Goal: Task Accomplishment & Management: Complete application form

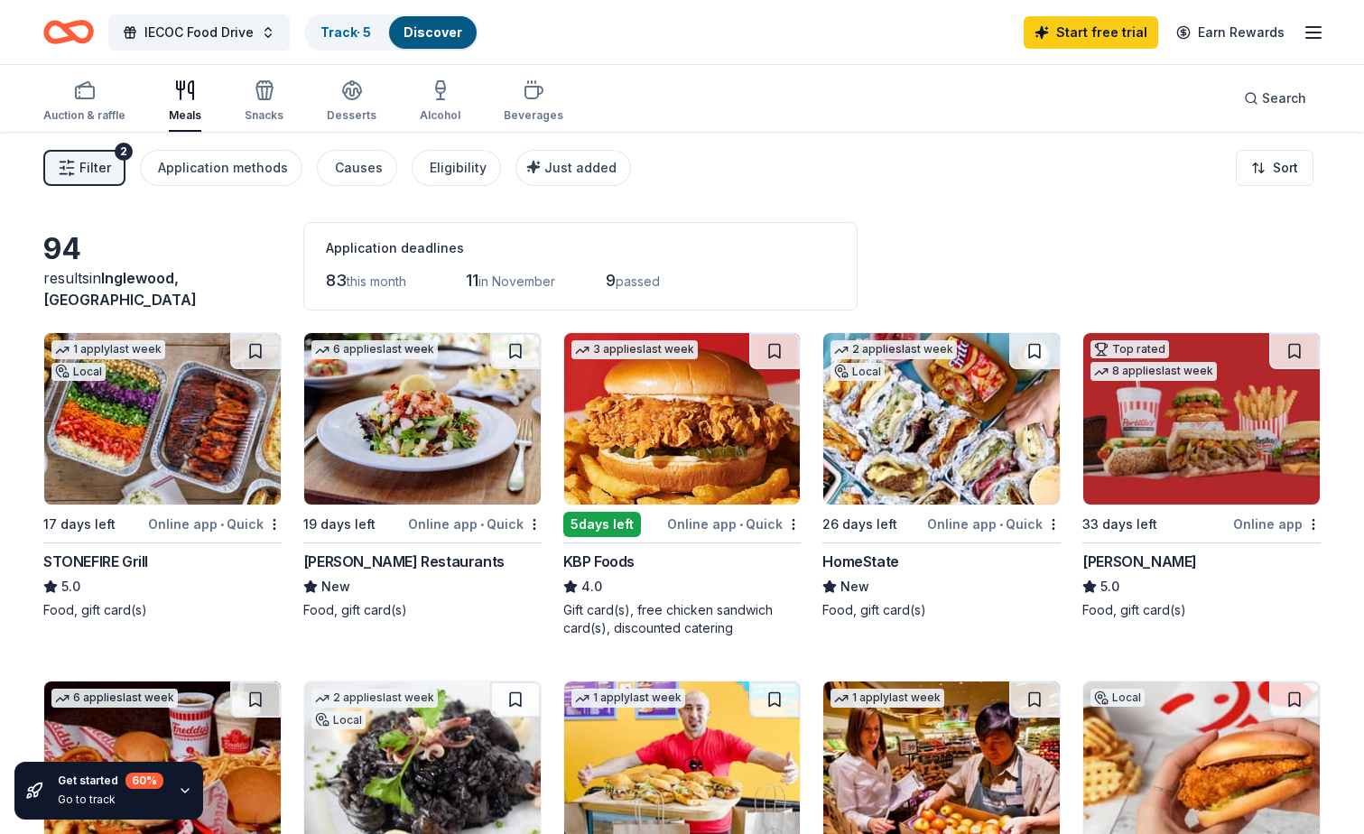
click at [388, 25] on button "Track · 5 Discover" at bounding box center [391, 32] width 174 height 36
click at [341, 32] on link "Track · 5" at bounding box center [345, 31] width 51 height 15
click at [352, 21] on div "Track · 5" at bounding box center [345, 32] width 79 height 32
click at [172, 28] on span "IECOC Food Drive" at bounding box center [198, 33] width 109 height 22
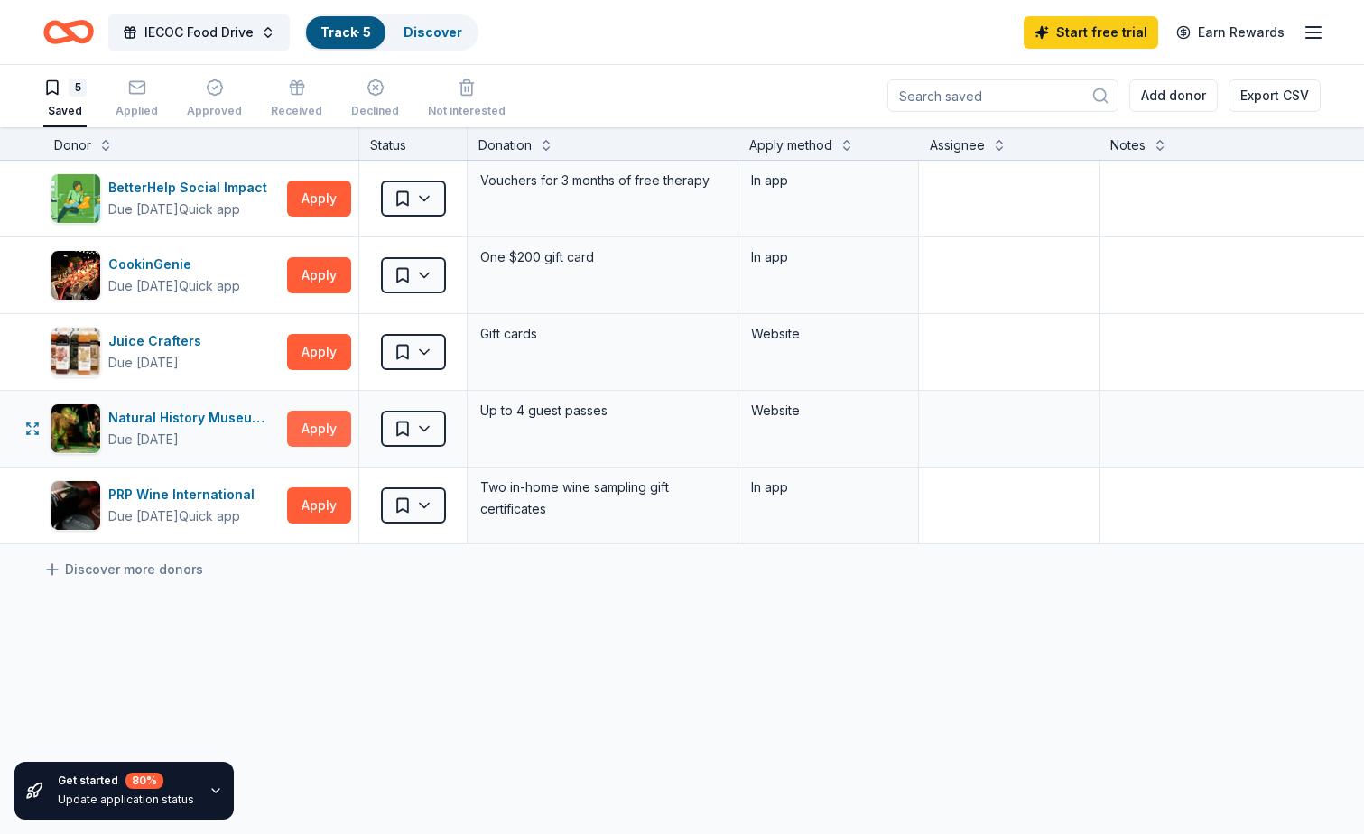
click at [302, 435] on button "Apply" at bounding box center [319, 429] width 64 height 36
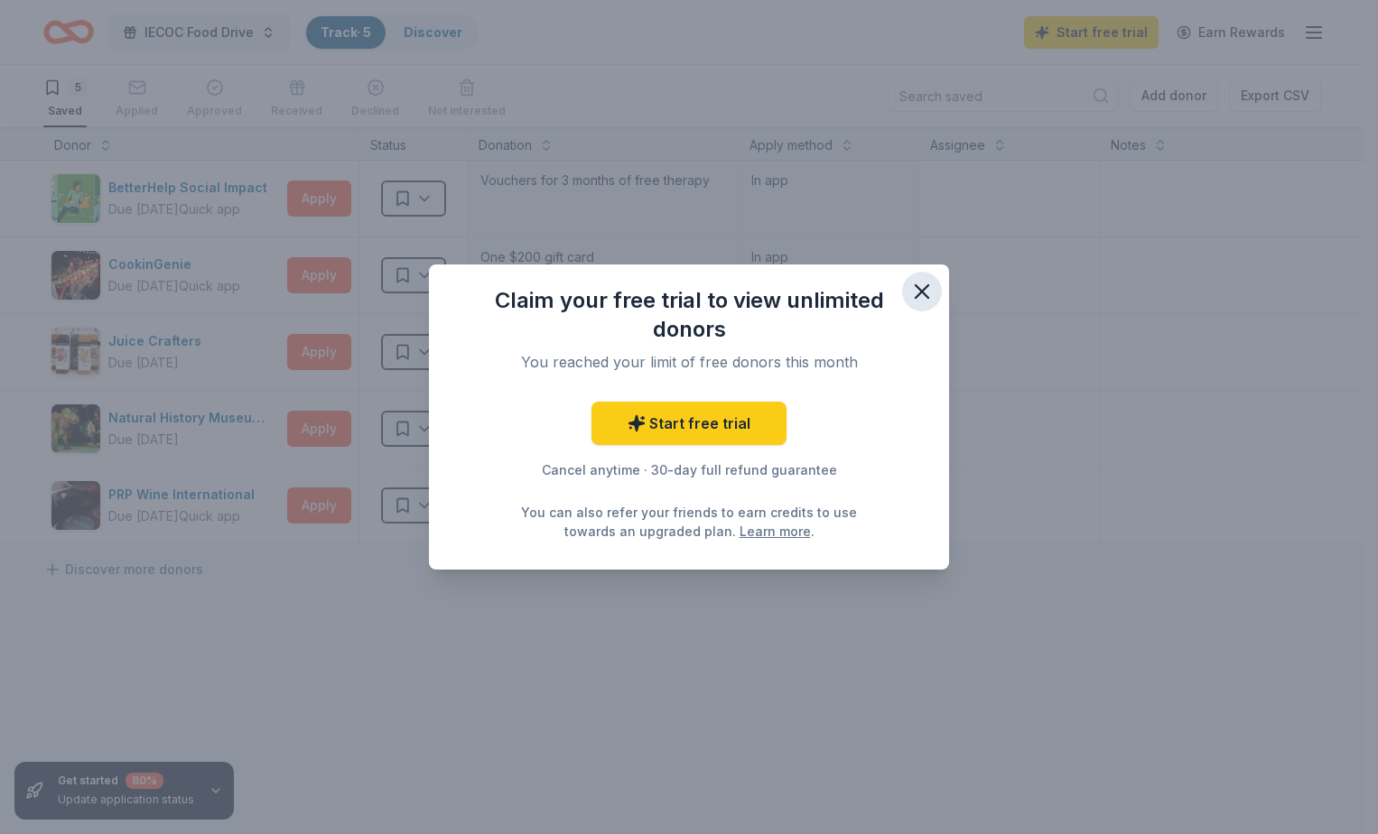
click at [925, 297] on icon "button" at bounding box center [921, 291] width 25 height 25
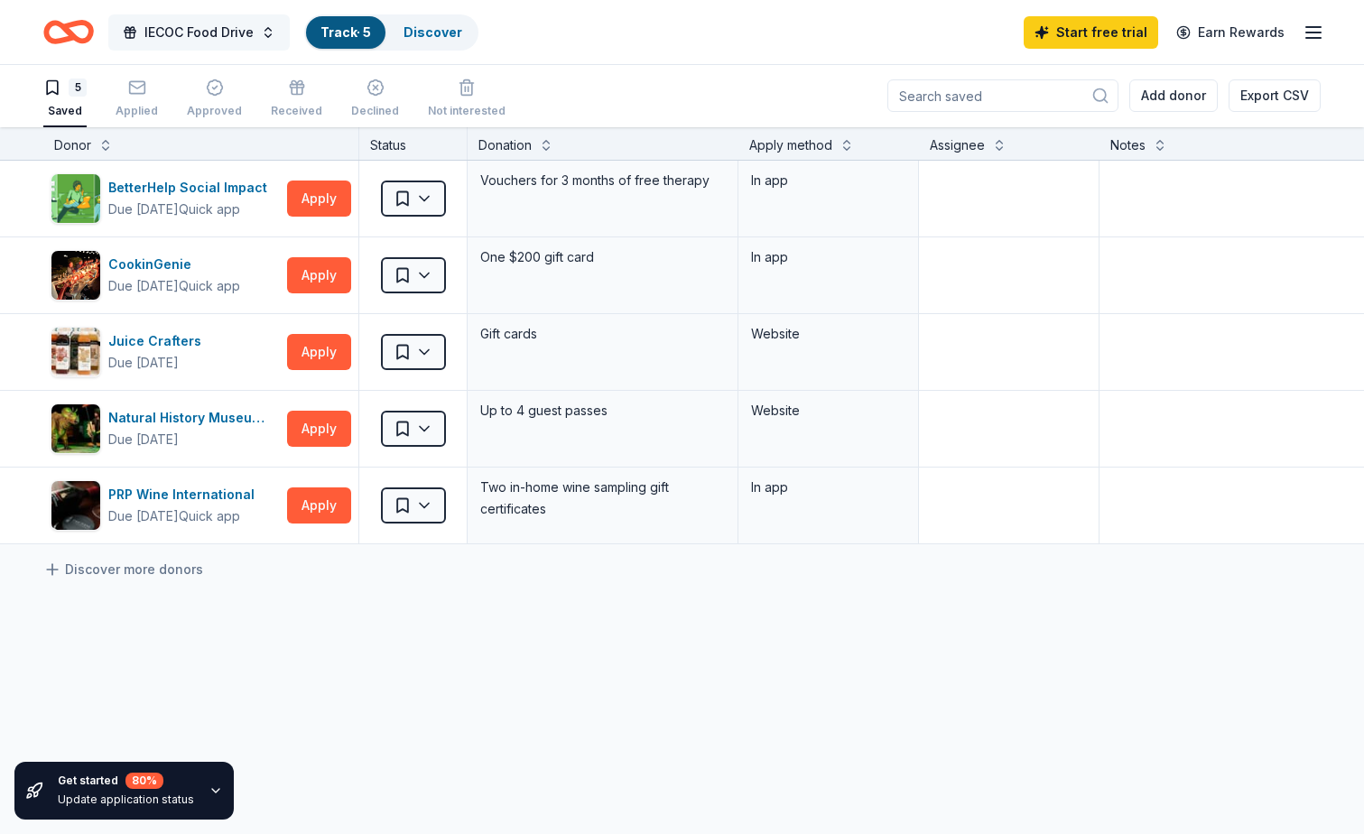
click at [166, 39] on span "IECOC Food Drive" at bounding box center [198, 33] width 109 height 22
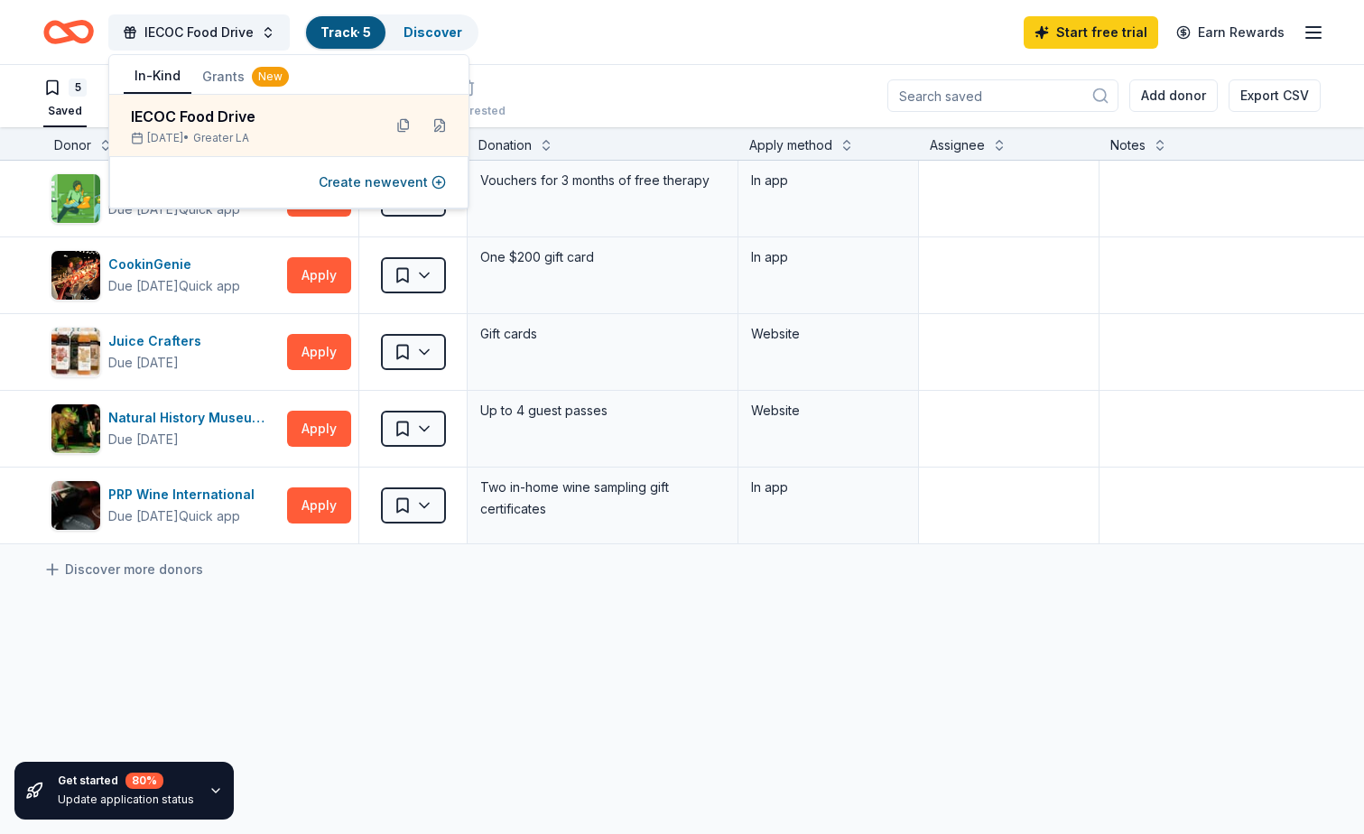
click at [690, 79] on div "5 Saved Applied Approved Received Declined Not interested Add donor Export CSV" at bounding box center [681, 95] width 1277 height 63
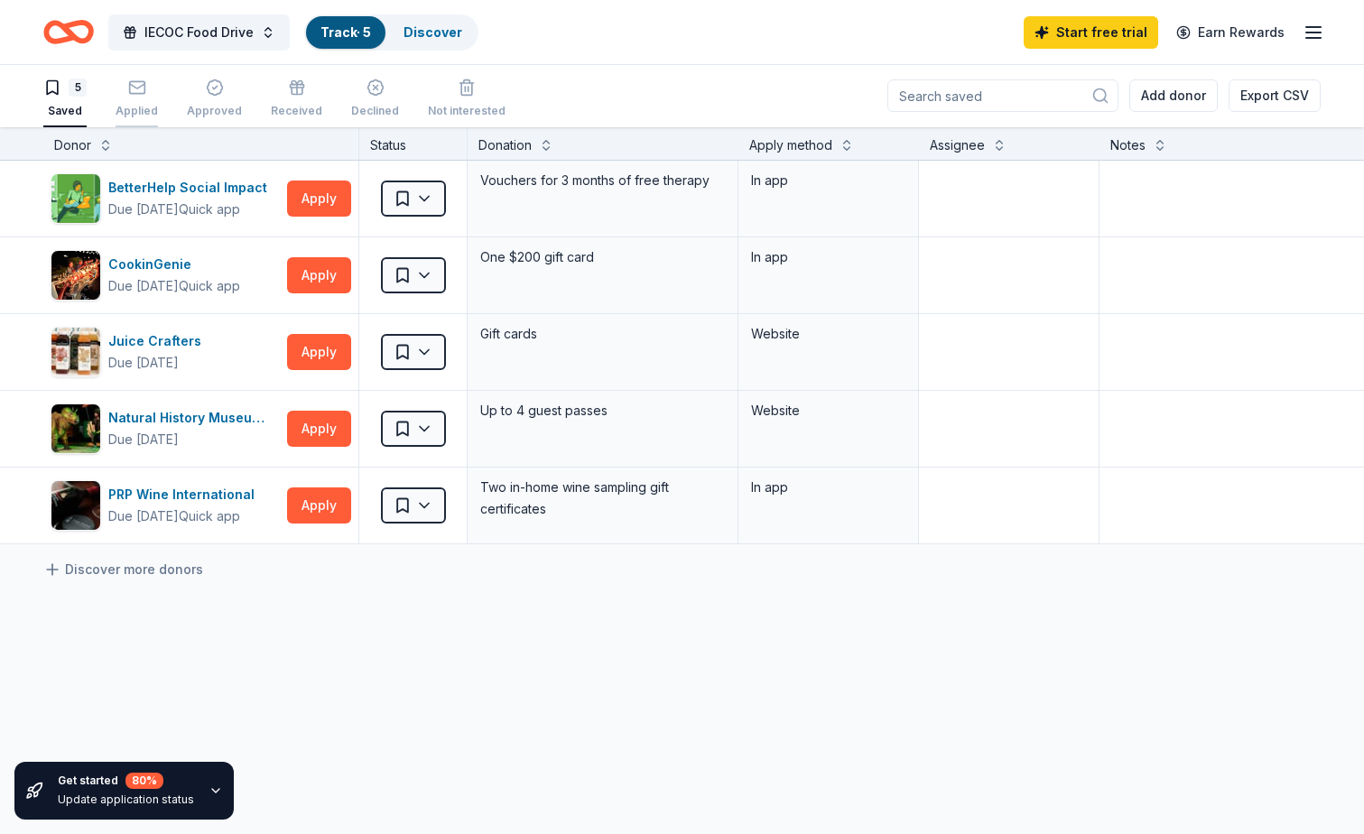
click at [135, 101] on div "Applied" at bounding box center [137, 99] width 42 height 40
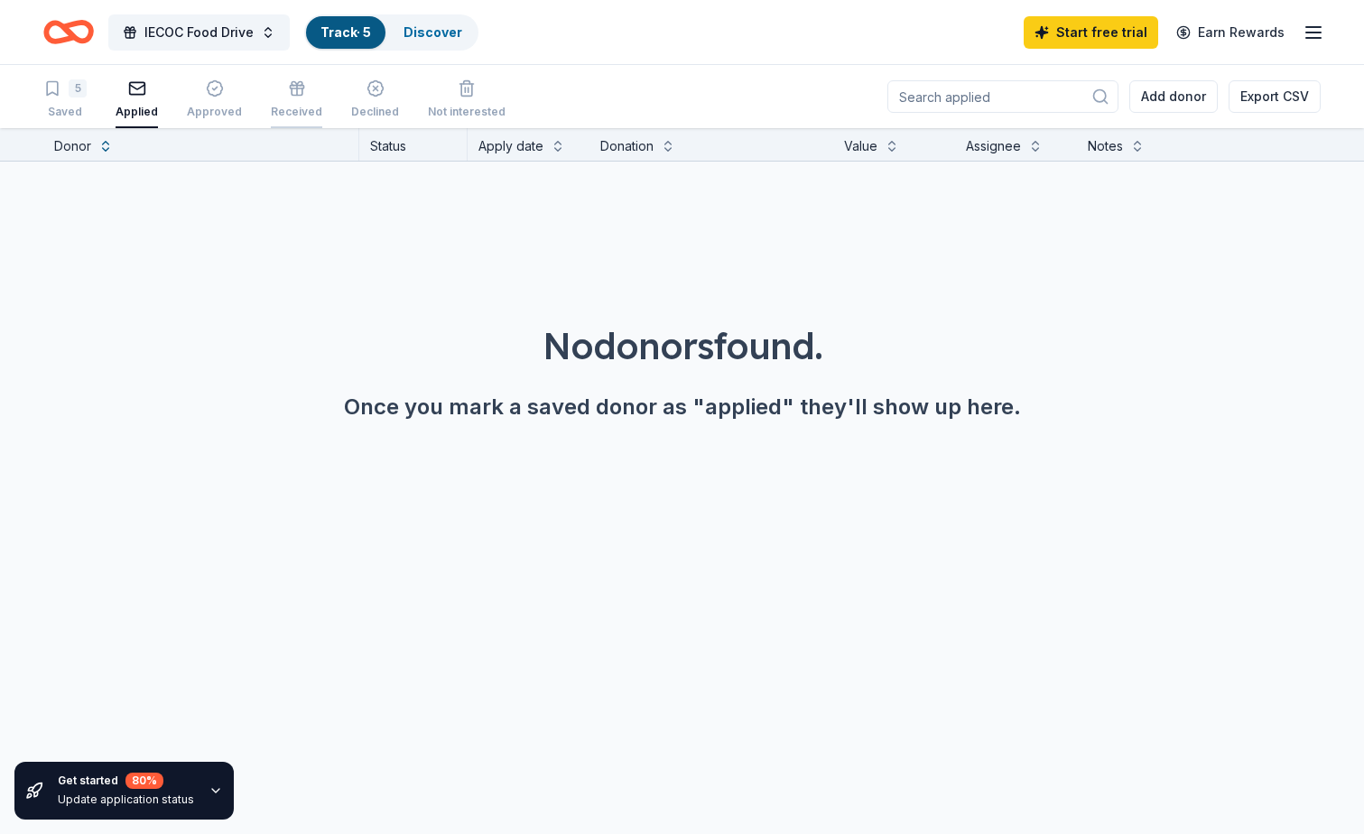
click at [292, 98] on div "Received" at bounding box center [296, 99] width 51 height 40
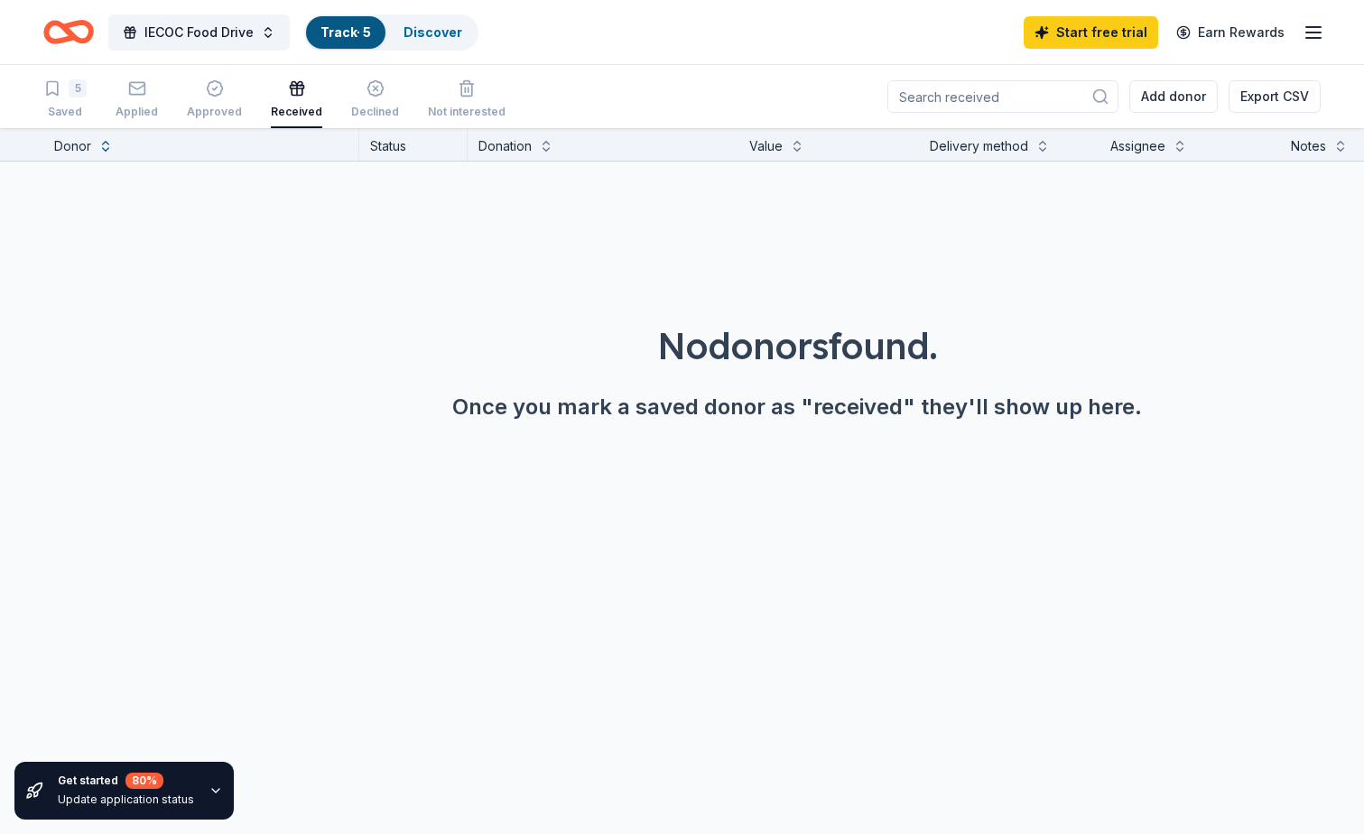
click at [103, 32] on div "IECOC Food Drive Track · 5 Discover" at bounding box center [260, 32] width 435 height 42
click at [76, 38] on icon "Home" at bounding box center [77, 32] width 28 height 18
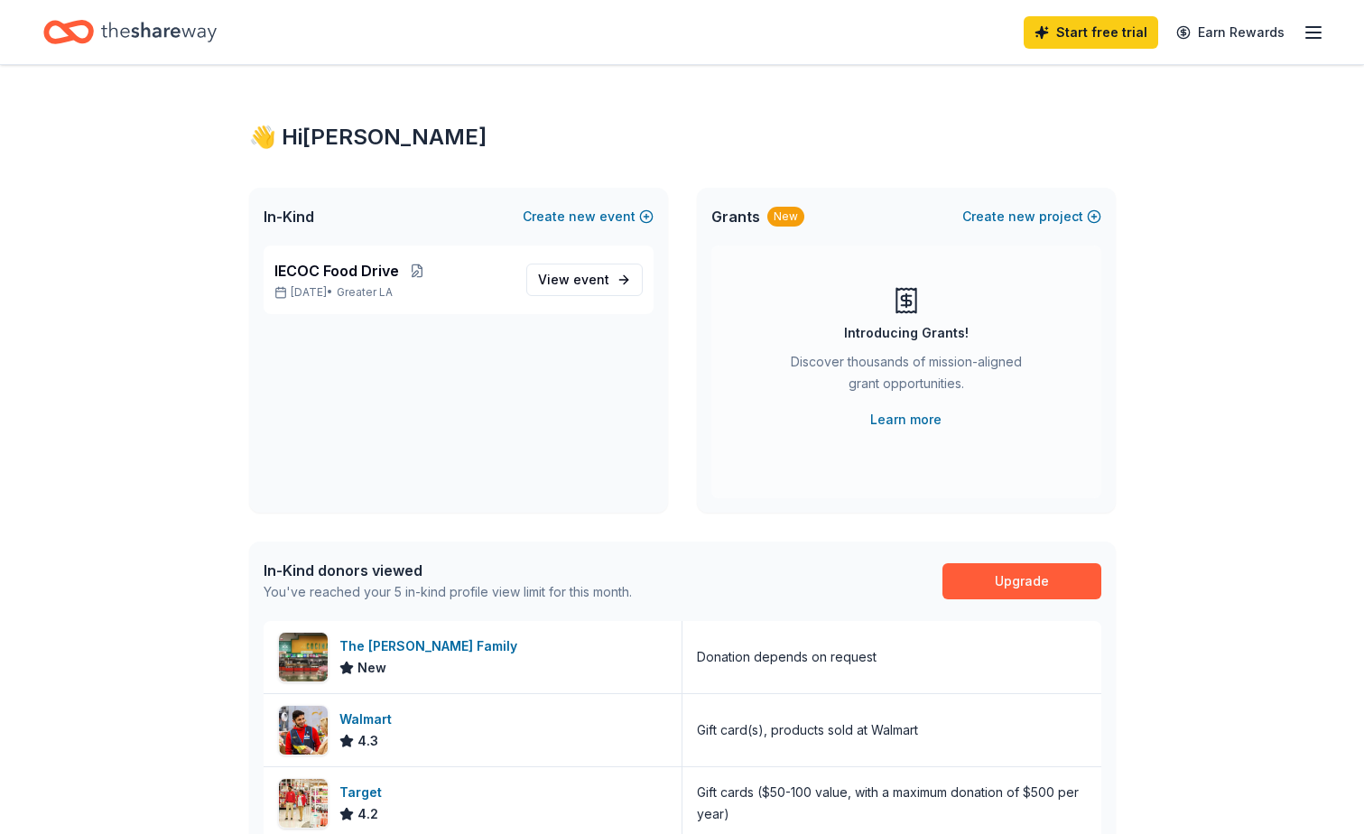
click at [262, 123] on div "👋 Hi [PERSON_NAME]" at bounding box center [682, 137] width 867 height 29
click at [491, 282] on div "IECOC Food Drive [DATE] • Greater LA" at bounding box center [392, 280] width 237 height 40
click at [565, 276] on span "View event" at bounding box center [573, 280] width 71 height 22
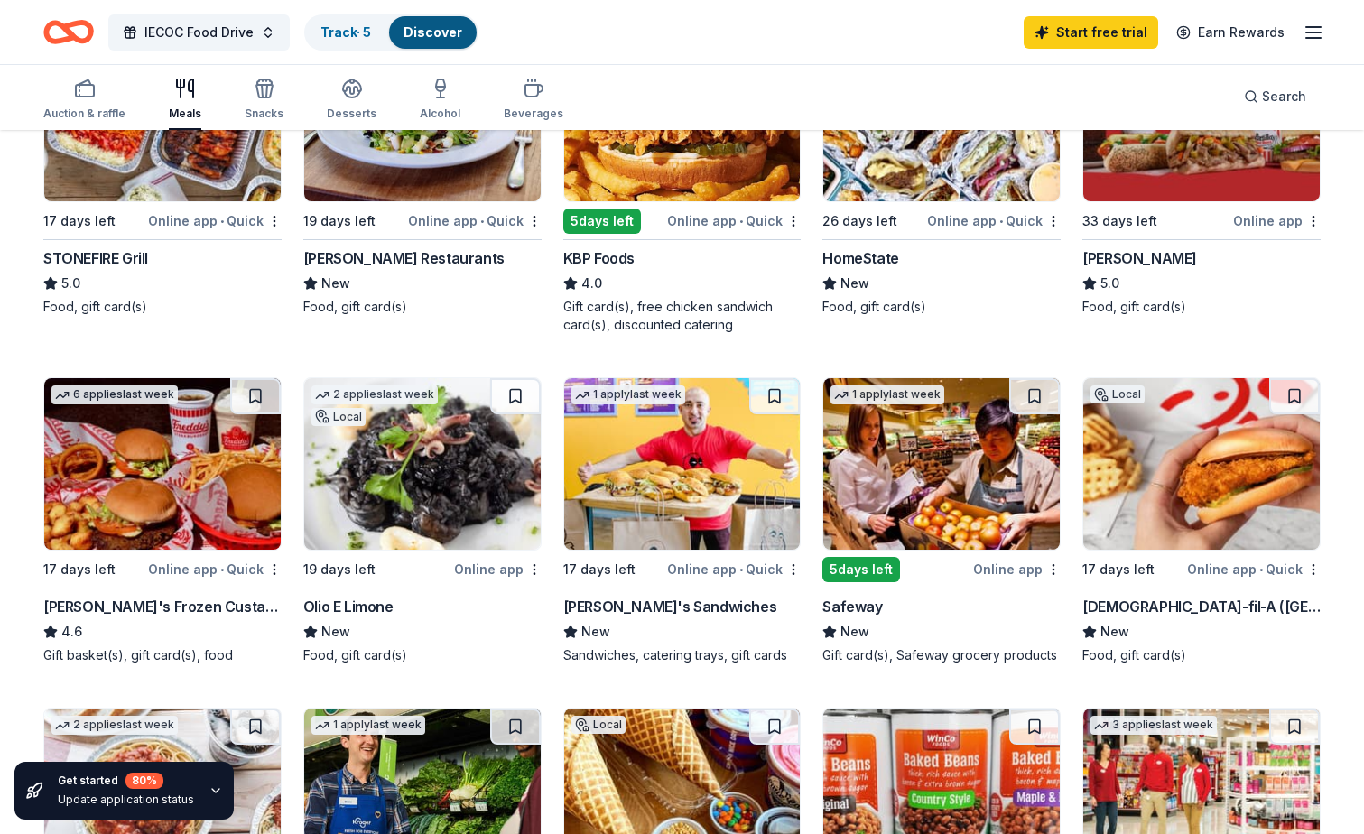
scroll to position [271, 0]
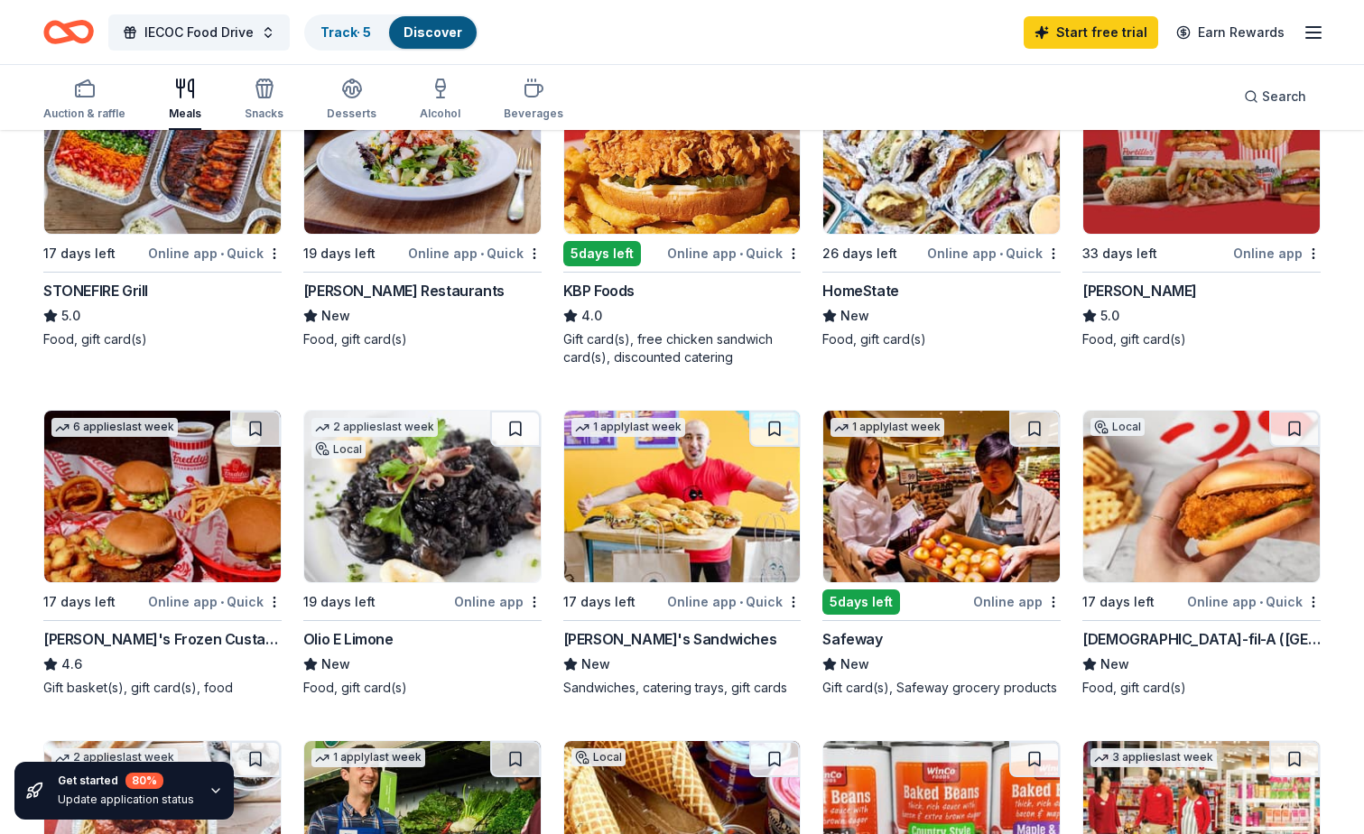
click at [1019, 605] on div "Online app" at bounding box center [1017, 601] width 88 height 23
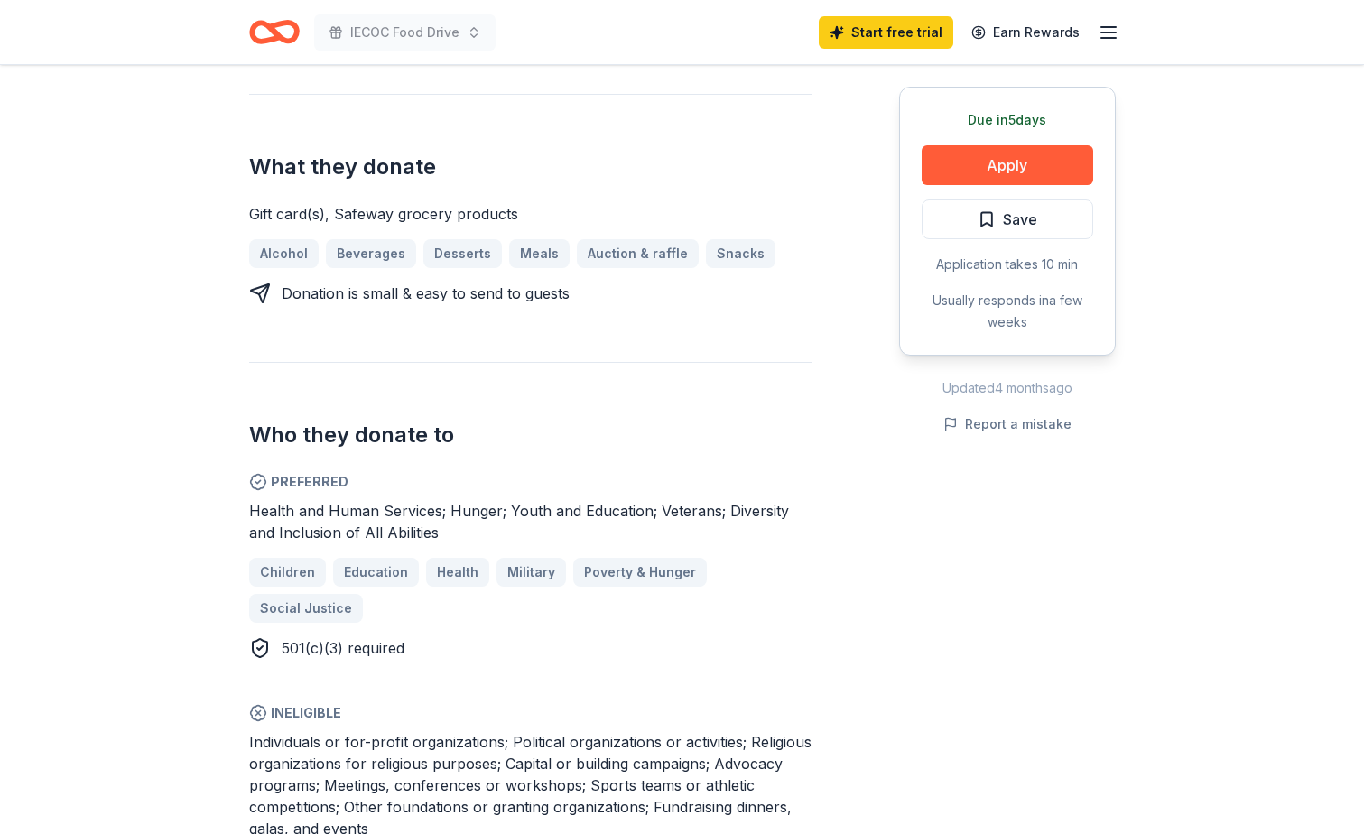
scroll to position [271, 0]
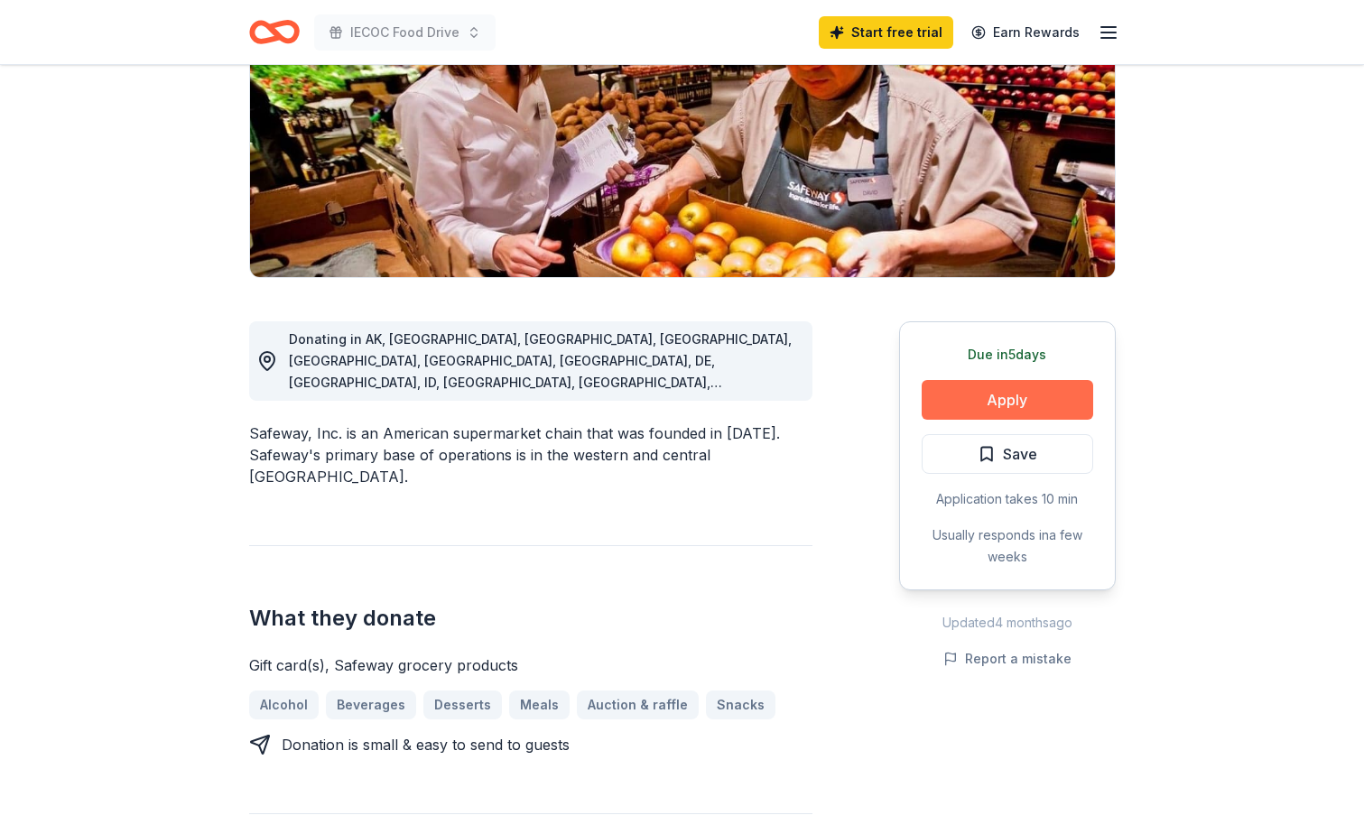
click at [1010, 404] on button "Apply" at bounding box center [1008, 400] width 172 height 40
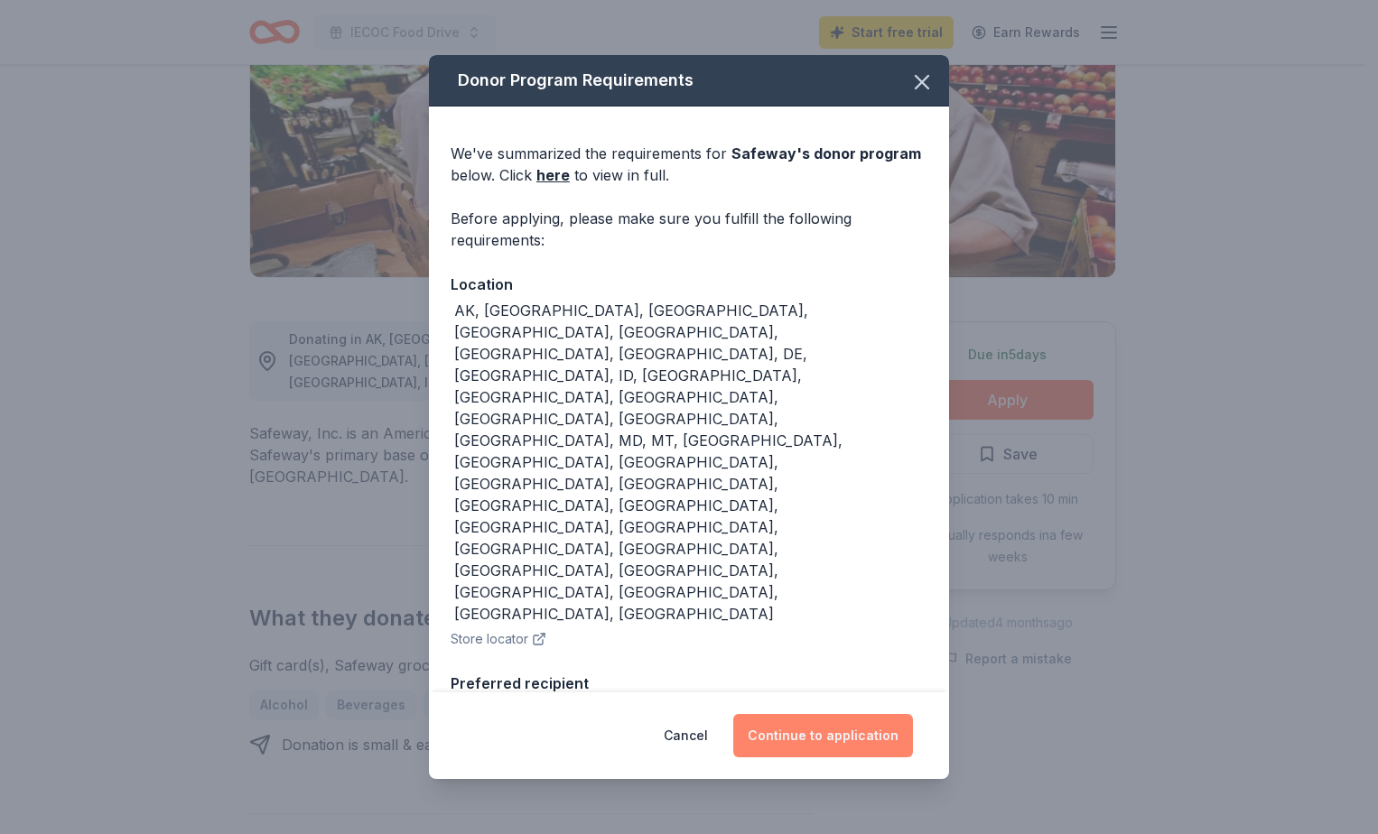
click at [824, 736] on button "Continue to application" at bounding box center [823, 735] width 180 height 43
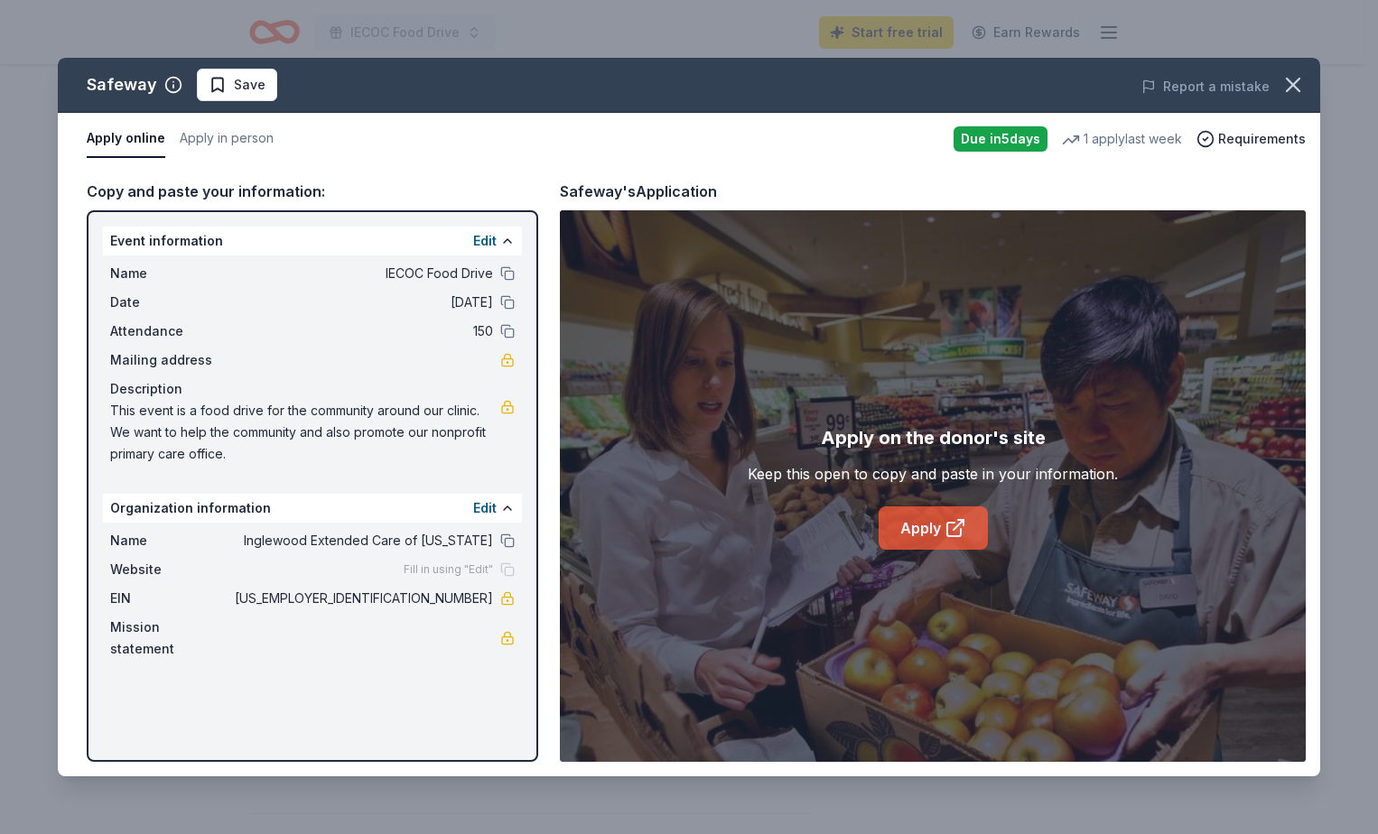
click at [921, 540] on link "Apply" at bounding box center [932, 527] width 109 height 43
click at [1295, 92] on icon "button" at bounding box center [1292, 84] width 25 height 25
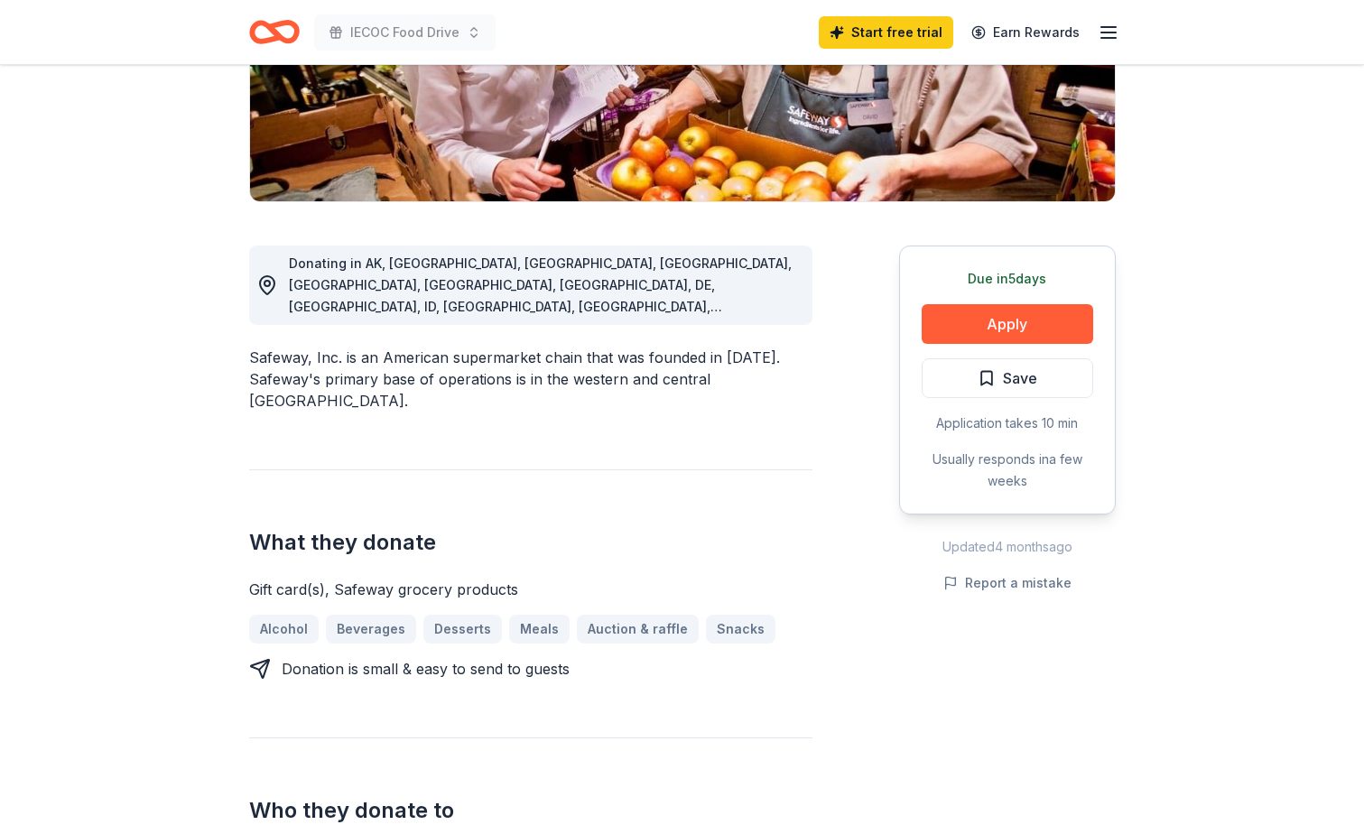
scroll to position [451, 0]
